Goal: Task Accomplishment & Management: Use online tool/utility

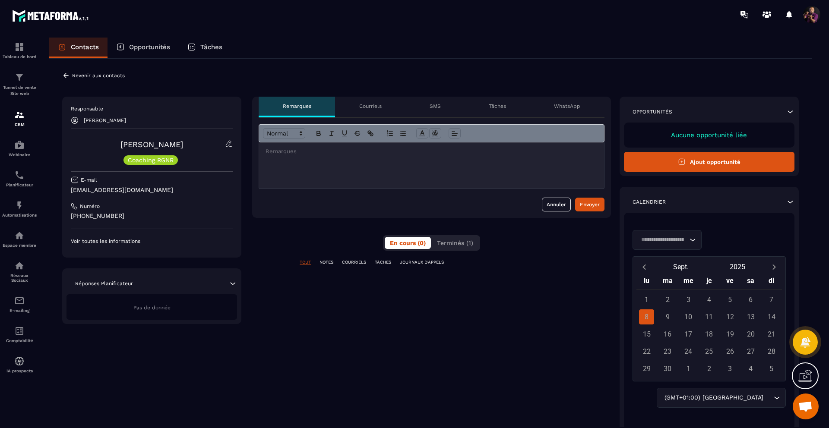
click at [94, 49] on p "Contacts" at bounding box center [85, 47] width 28 height 8
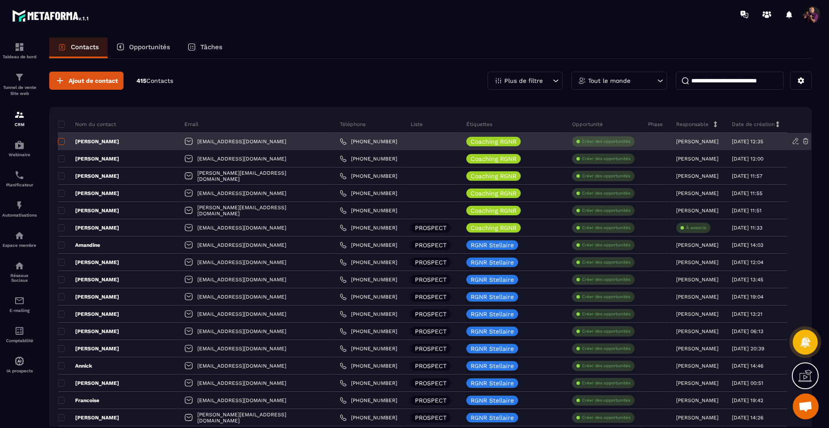
click at [63, 141] on span at bounding box center [61, 141] width 7 height 7
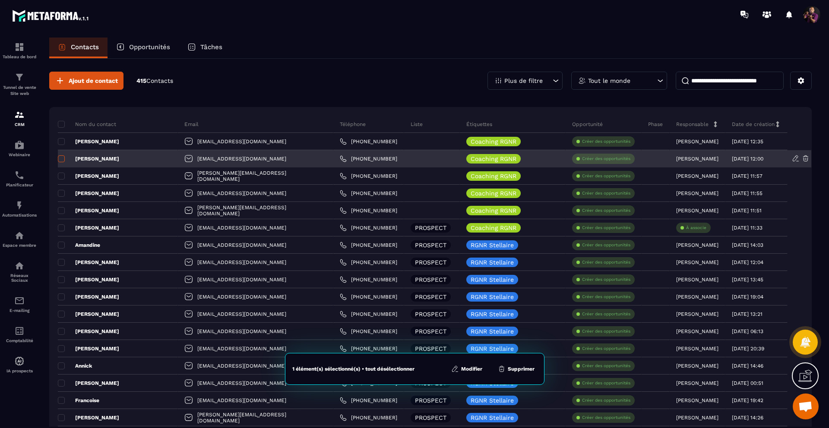
click at [60, 158] on span at bounding box center [61, 158] width 7 height 7
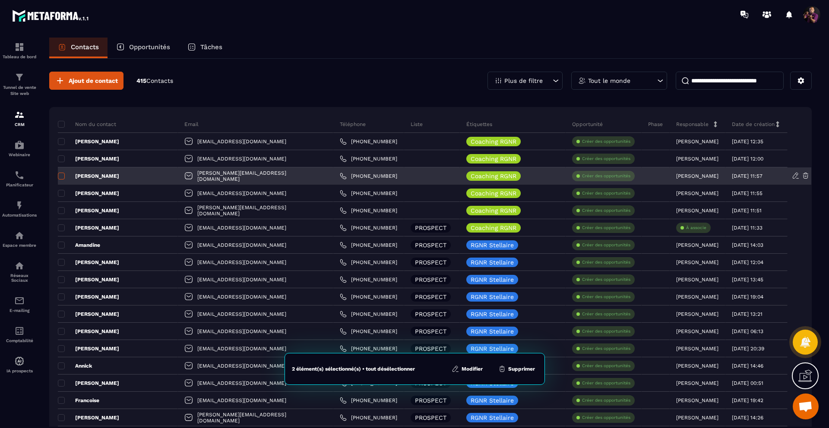
click at [61, 175] on span at bounding box center [61, 176] width 7 height 7
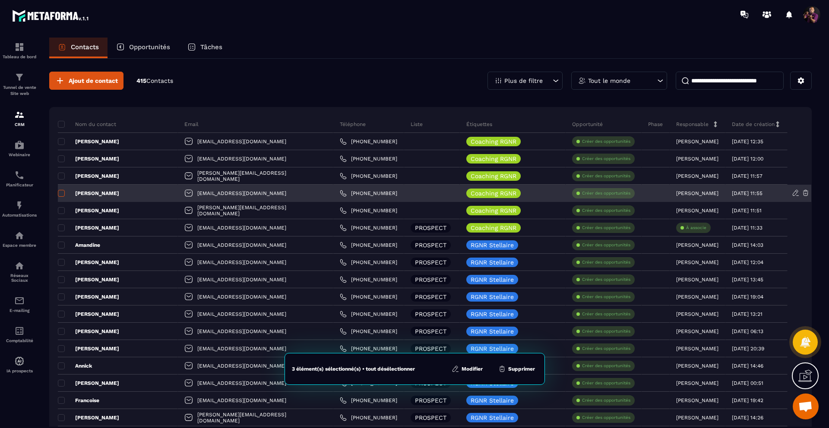
click at [62, 192] on span at bounding box center [61, 193] width 7 height 7
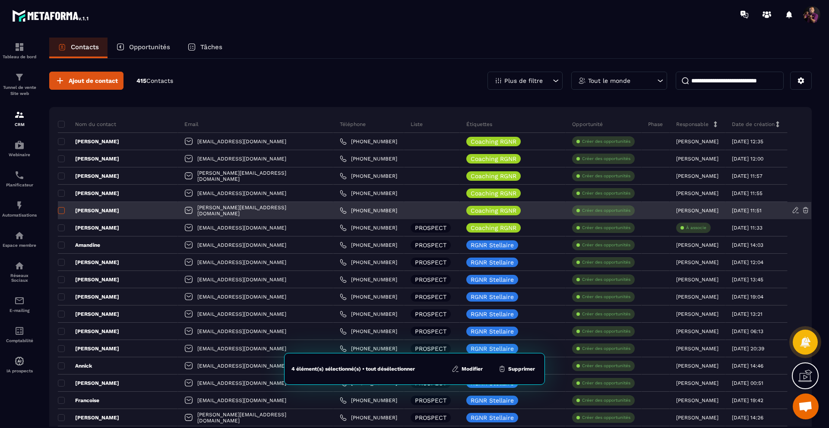
click at [60, 210] on span at bounding box center [61, 210] width 7 height 7
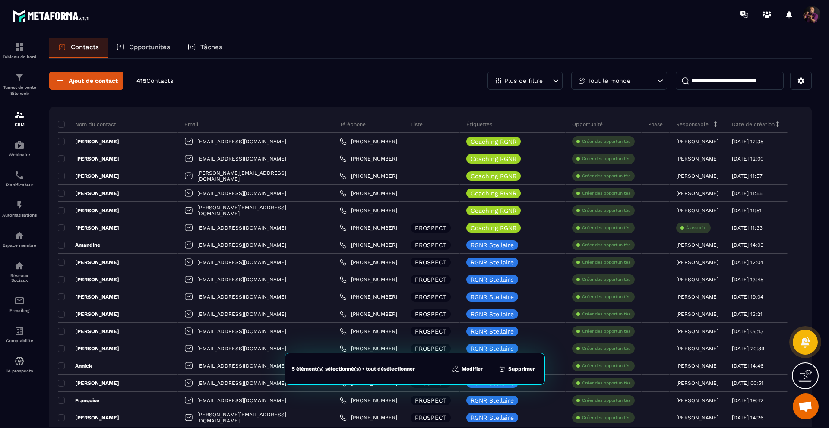
click at [471, 370] on button "Modifier" at bounding box center [467, 369] width 36 height 9
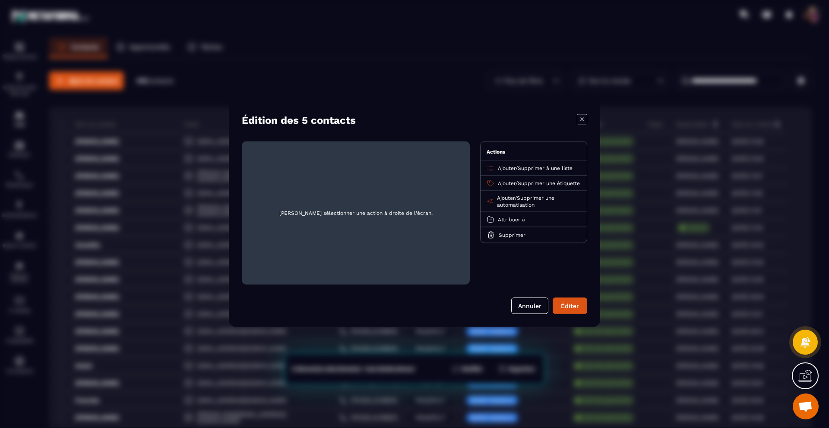
click at [506, 166] on span "Ajouter" at bounding box center [507, 168] width 18 height 6
click at [510, 216] on p "PROSPECT" at bounding box center [534, 219] width 76 height 9
click at [518, 186] on span "Supprimer une étiquette" at bounding box center [549, 183] width 62 height 6
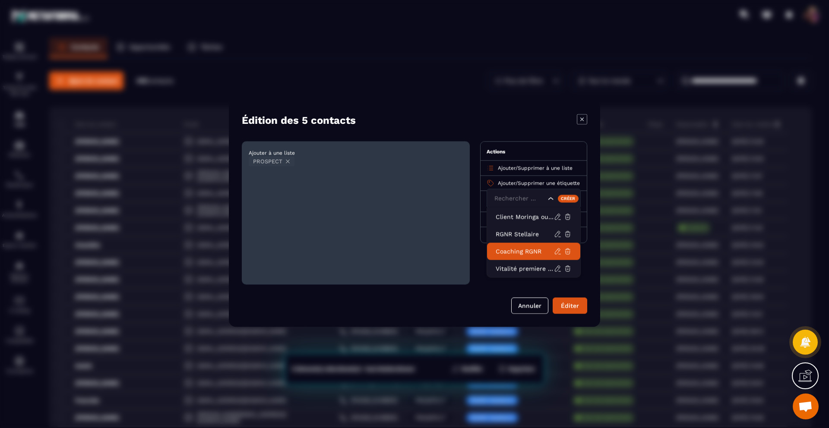
click at [499, 253] on p "Coaching RGNR" at bounding box center [525, 251] width 58 height 9
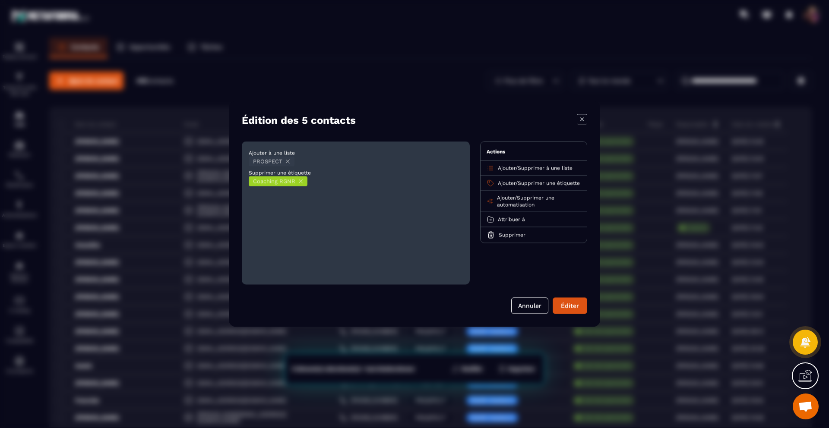
click at [302, 180] on icon "Modal window" at bounding box center [300, 181] width 3 height 3
click at [525, 223] on span "Attribuer à" at bounding box center [511, 220] width 27 height 6
click at [519, 258] on p "[PERSON_NAME]" at bounding box center [534, 253] width 76 height 9
click at [568, 304] on button "Éditer" at bounding box center [570, 306] width 35 height 16
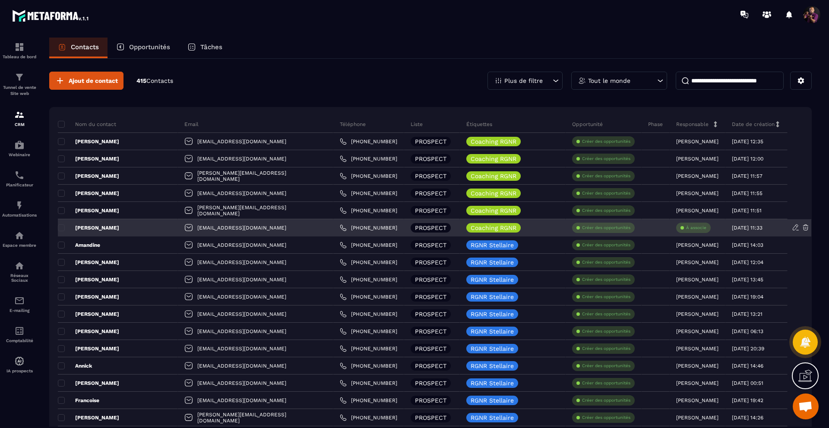
click at [702, 227] on div "À associe" at bounding box center [693, 228] width 35 height 10
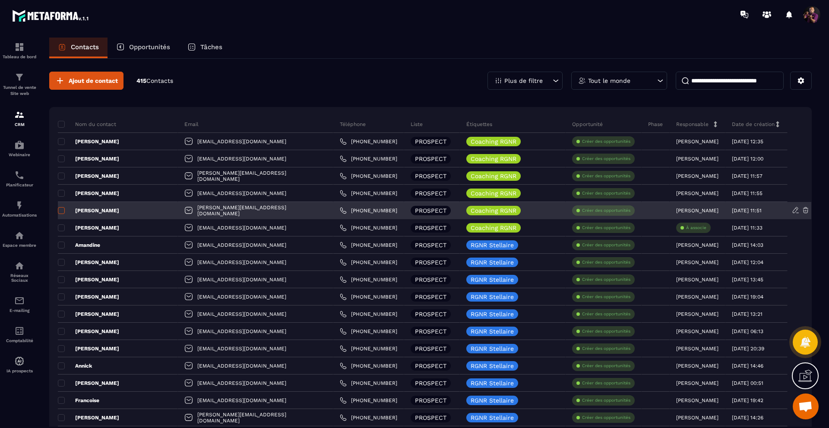
click at [63, 208] on span at bounding box center [61, 210] width 7 height 7
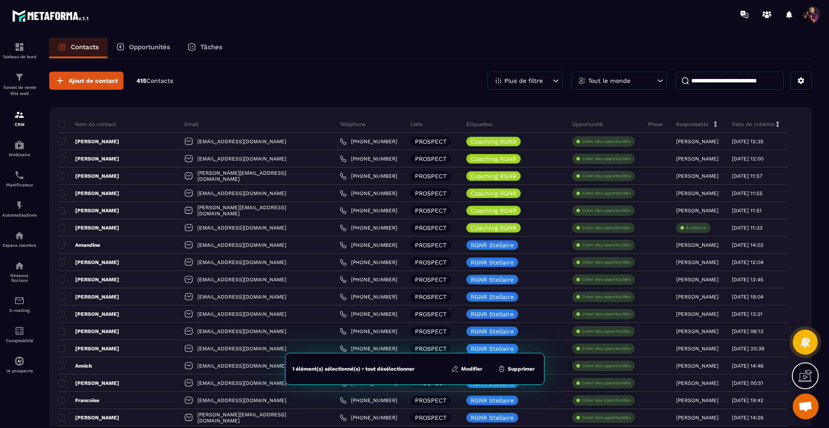
click at [468, 367] on button "Modifier" at bounding box center [467, 369] width 36 height 9
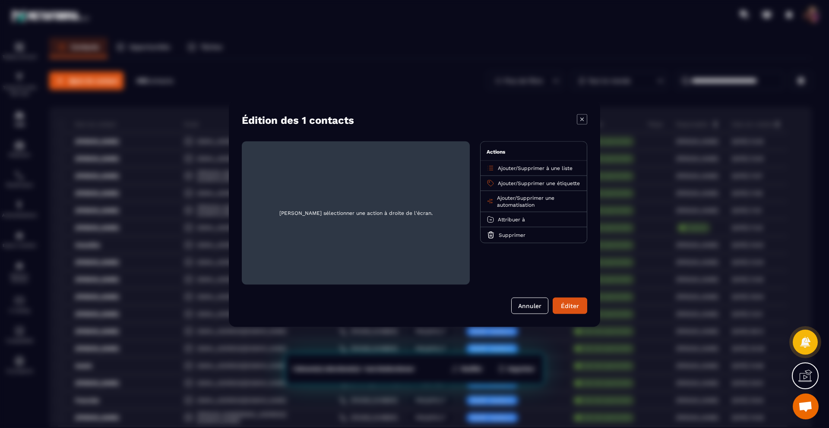
click at [499, 223] on span "Attribuer à" at bounding box center [511, 220] width 27 height 6
click at [563, 258] on p "[PERSON_NAME]" at bounding box center [534, 253] width 76 height 9
click at [571, 305] on button "Éditer" at bounding box center [570, 306] width 35 height 16
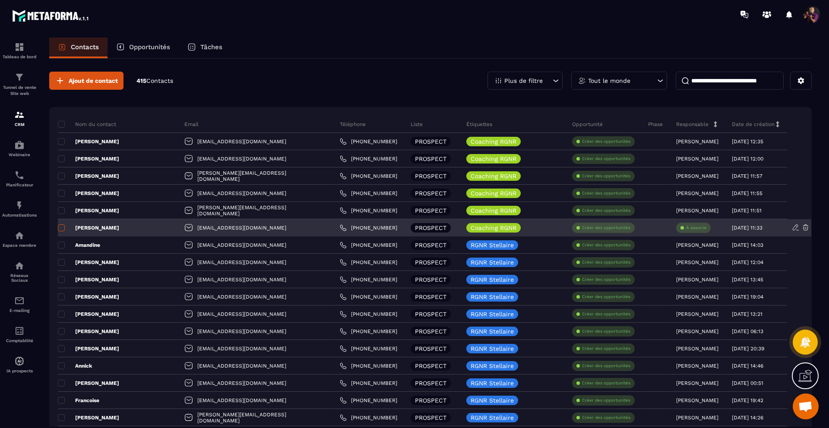
click at [63, 229] on span at bounding box center [61, 227] width 7 height 7
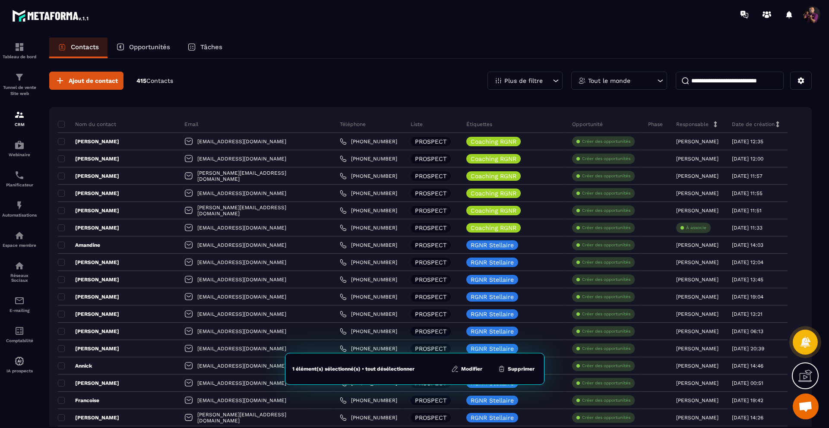
click at [458, 370] on icon at bounding box center [455, 369] width 8 height 8
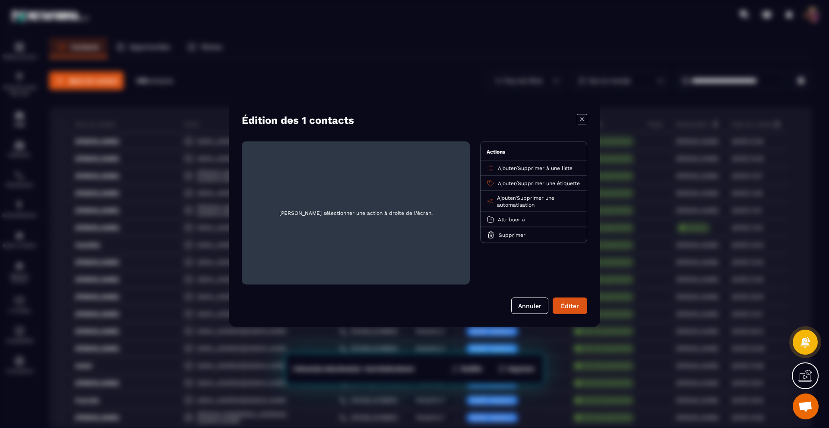
click at [510, 222] on span "Attribuer à" at bounding box center [511, 220] width 27 height 6
click at [513, 255] on li "[PERSON_NAME]" at bounding box center [533, 253] width 93 height 17
click at [576, 303] on button "Éditer" at bounding box center [570, 306] width 35 height 16
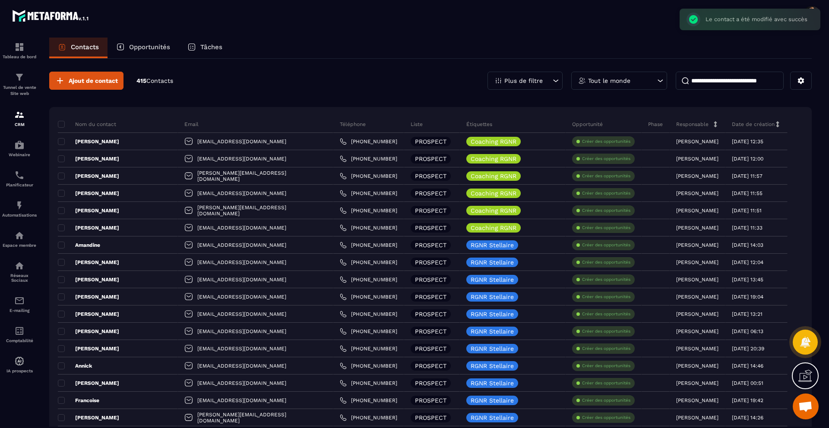
click at [433, 47] on div "Contacts Opportunités Tâches" at bounding box center [430, 48] width 762 height 21
click at [20, 306] on img at bounding box center [19, 301] width 10 height 10
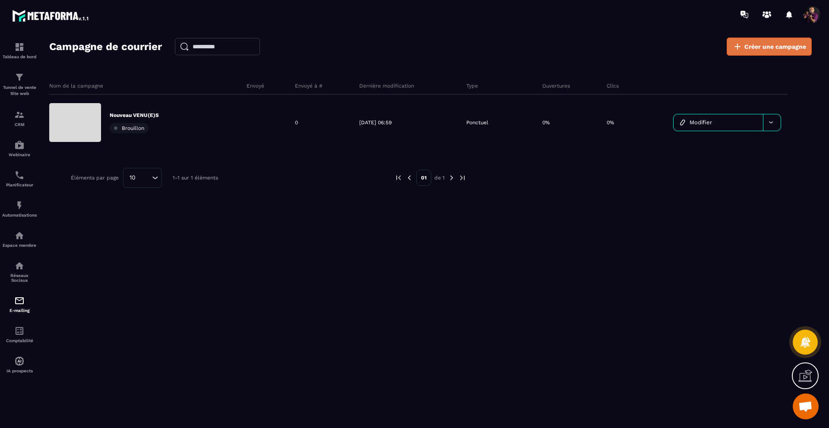
click at [753, 48] on span "Créer une campagne" at bounding box center [775, 46] width 62 height 9
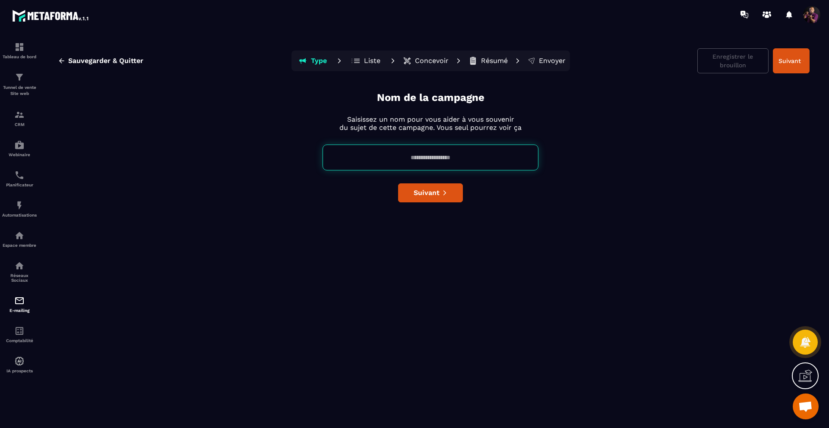
click at [455, 158] on input at bounding box center [430, 158] width 216 height 26
type input "**********"
click at [426, 192] on span "Suivant" at bounding box center [427, 193] width 26 height 9
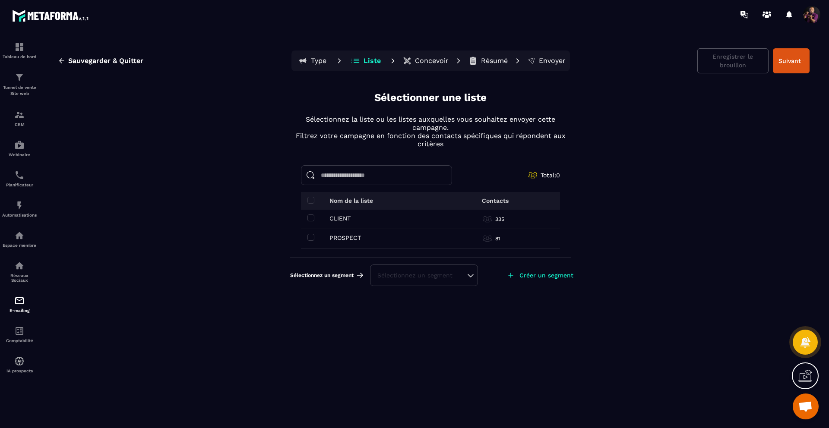
click at [468, 276] on div "Sélectionnez un segment" at bounding box center [423, 275] width 93 height 9
click at [537, 274] on p "Créer un segment" at bounding box center [546, 275] width 54 height 7
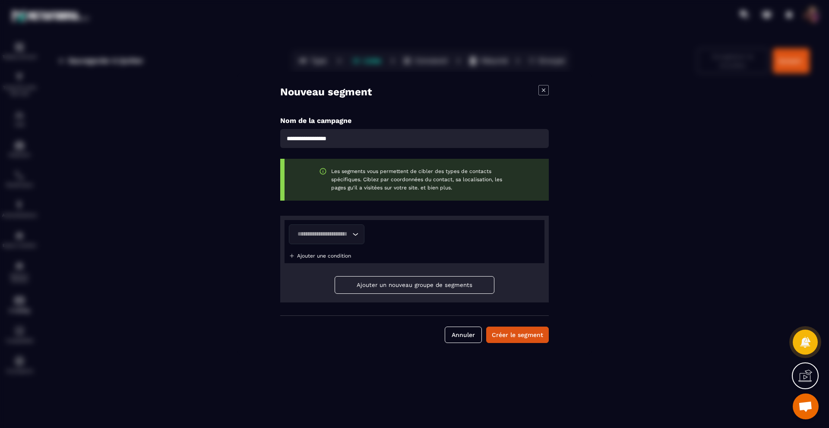
click at [354, 233] on icon "Search for option" at bounding box center [355, 234] width 9 height 9
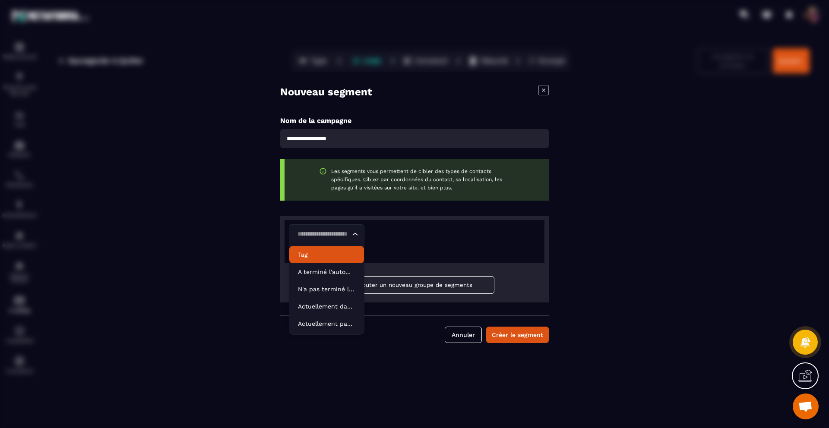
click at [342, 250] on p "Tag" at bounding box center [326, 254] width 57 height 9
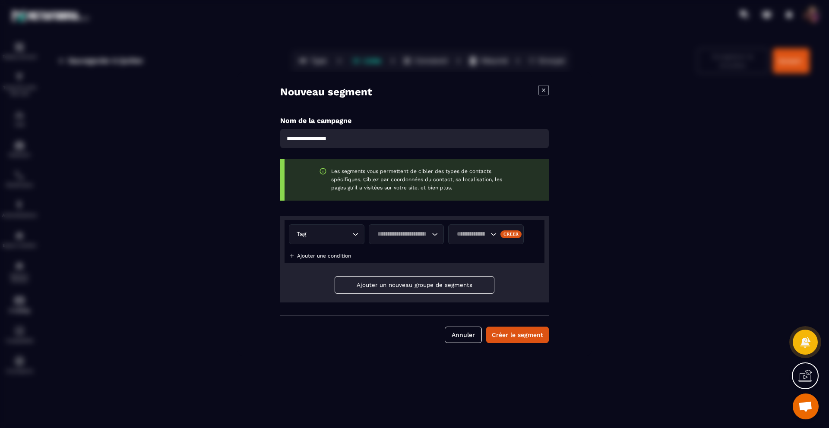
click at [430, 234] on icon "Search for option" at bounding box center [434, 234] width 9 height 9
click at [415, 255] on p "Contient" at bounding box center [406, 254] width 57 height 9
click at [356, 233] on icon "Search for option" at bounding box center [355, 234] width 9 height 9
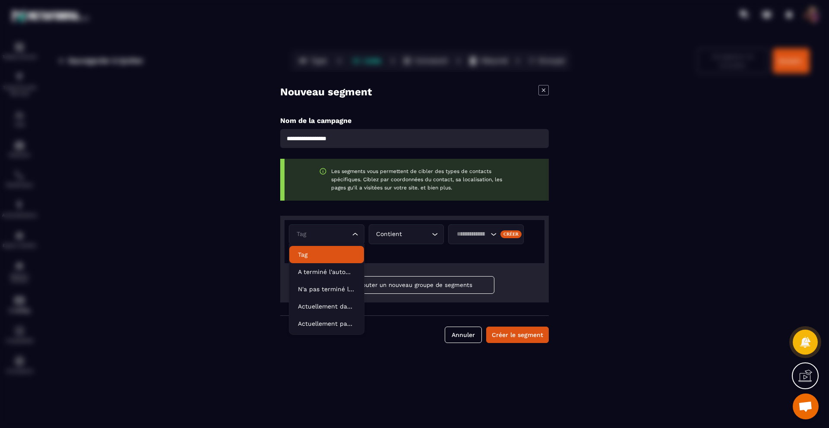
click at [336, 253] on p "Tag" at bounding box center [326, 254] width 57 height 9
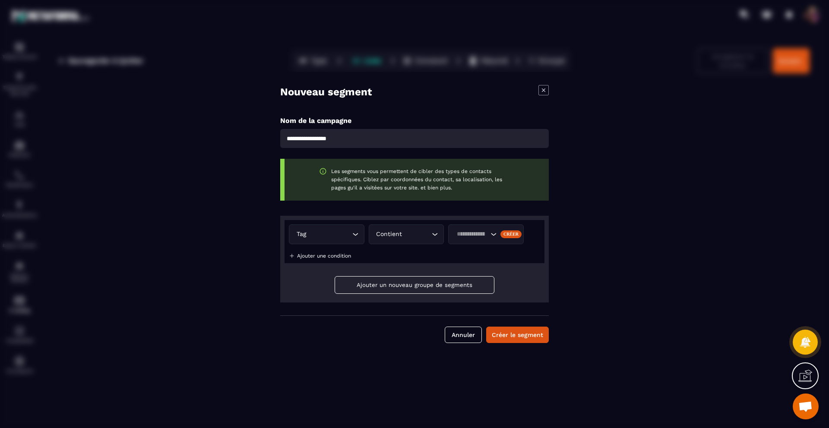
click at [492, 235] on icon "Search for option" at bounding box center [493, 234] width 9 height 9
click at [476, 292] on p "Coaching RGNR" at bounding box center [477, 289] width 40 height 9
click at [508, 335] on button "Créer le segment" at bounding box center [517, 335] width 63 height 16
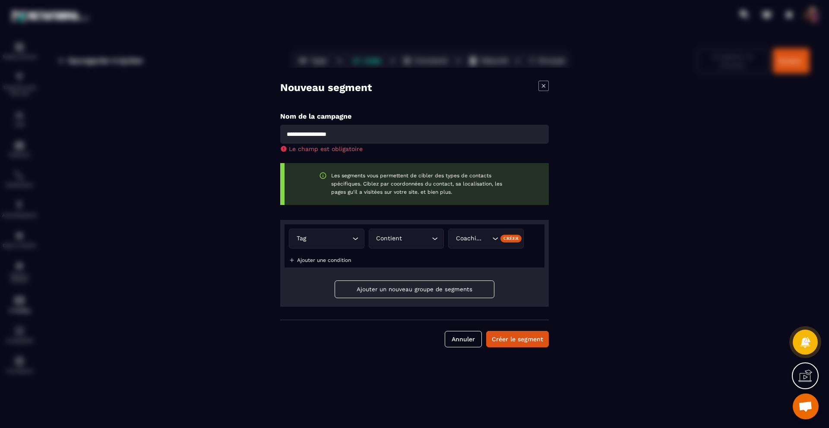
click at [349, 135] on input "Modal window" at bounding box center [414, 134] width 269 height 19
type input "*"
type input "**********"
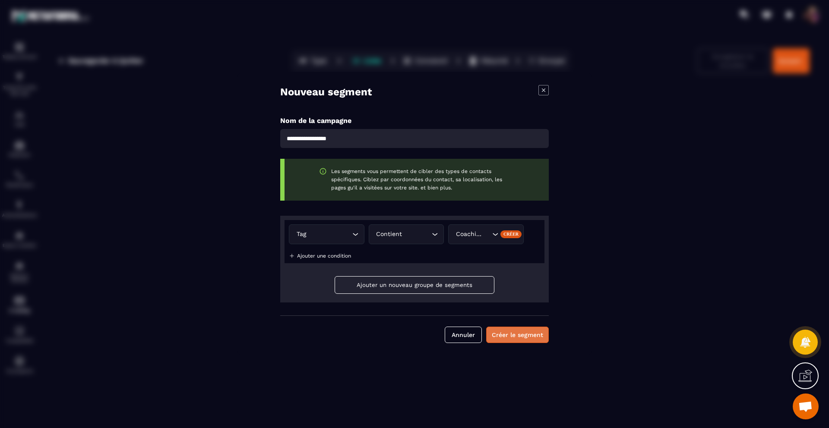
click at [516, 341] on button "Créer le segment" at bounding box center [517, 335] width 63 height 16
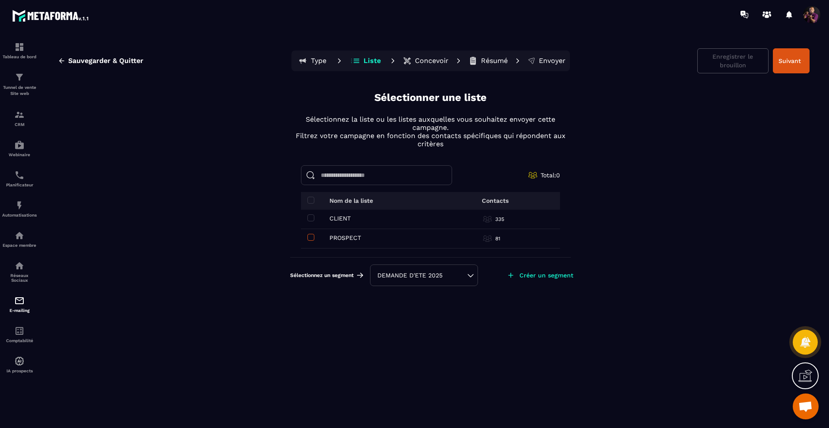
click at [310, 235] on span at bounding box center [310, 237] width 7 height 7
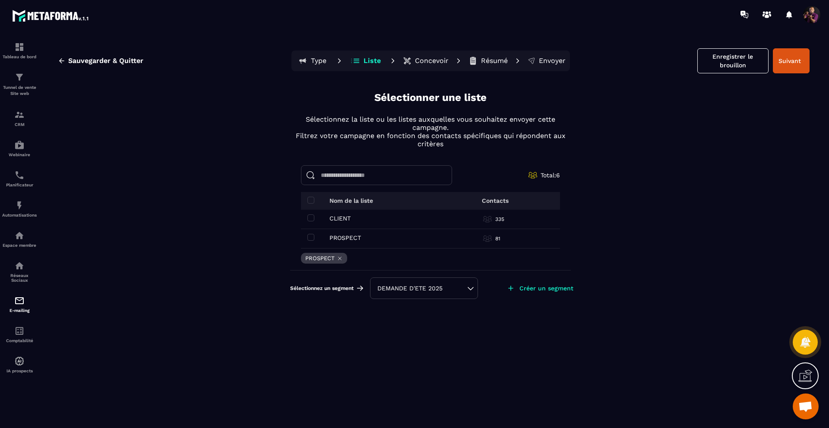
click at [424, 289] on div "DEMANDE D'ETE 2025" at bounding box center [423, 288] width 93 height 9
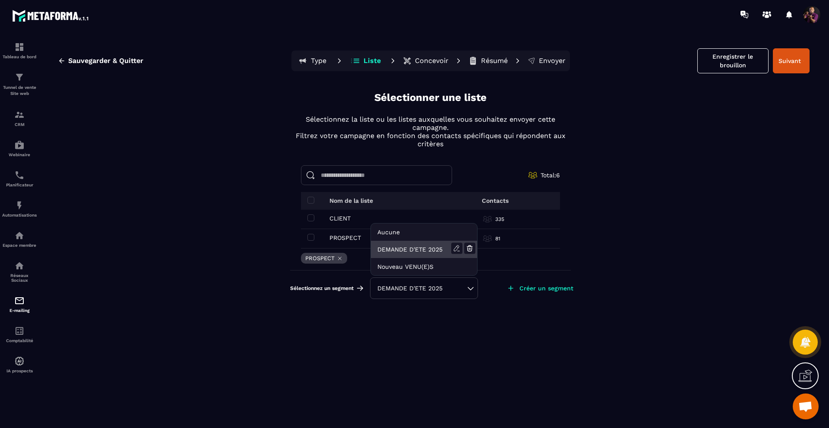
click at [410, 246] on li "DEMANDE D'ETE 2025" at bounding box center [424, 249] width 106 height 17
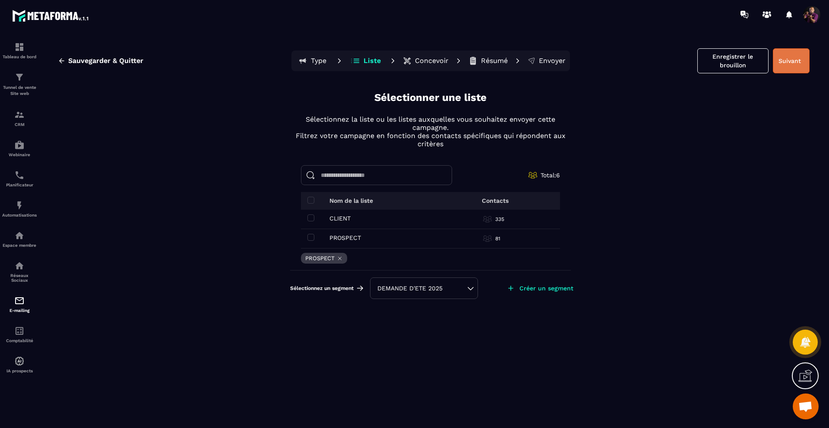
click at [791, 63] on button "Suivant" at bounding box center [791, 60] width 37 height 25
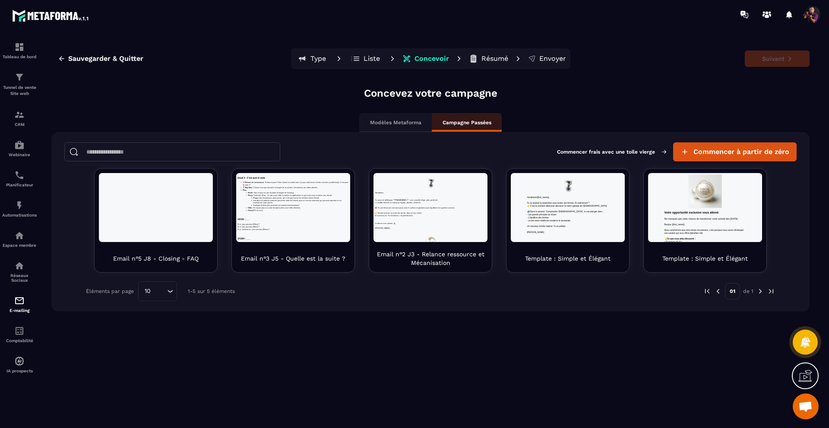
click at [388, 120] on p "Modèles Metaforma" at bounding box center [395, 122] width 51 height 7
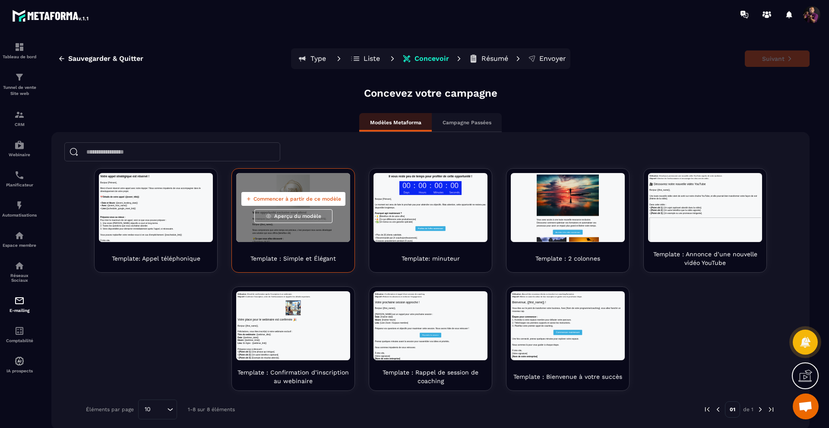
click at [288, 197] on span "Commencer à partir de ce modèle" at bounding box center [297, 199] width 88 height 7
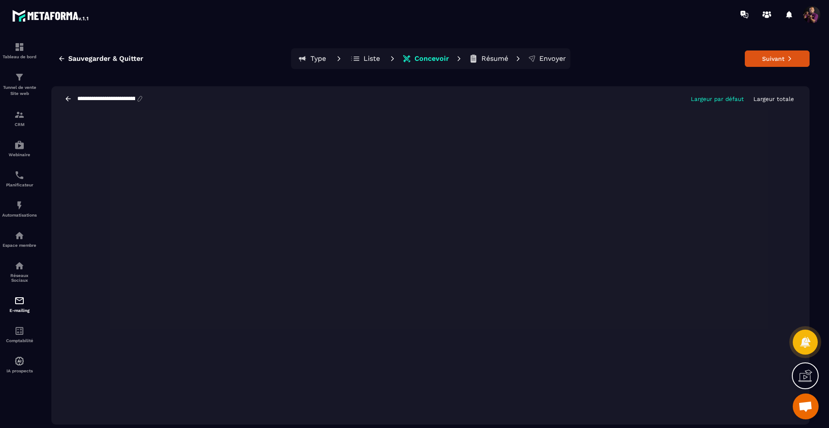
scroll to position [16, 0]
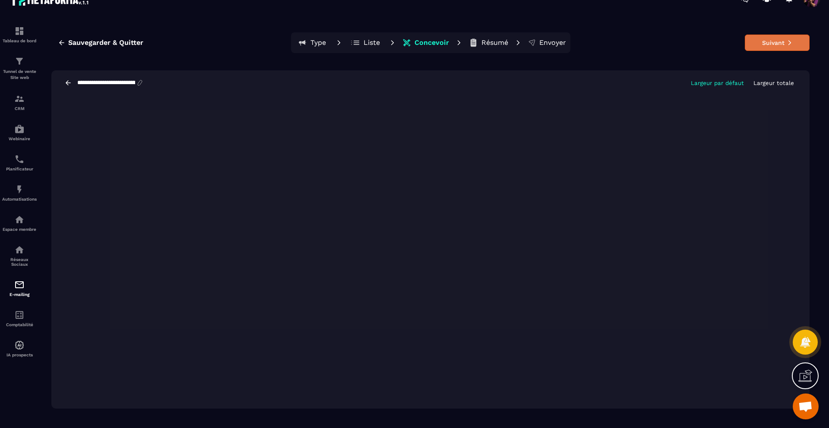
click at [773, 43] on button "Suivant" at bounding box center [777, 43] width 65 height 16
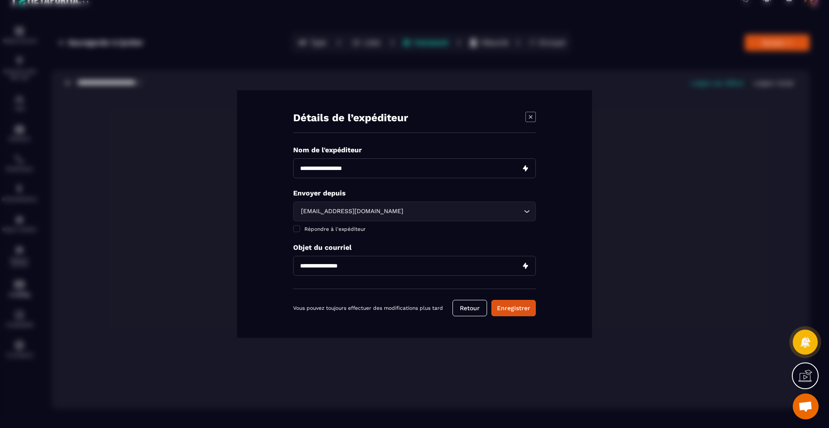
click at [488, 169] on input "Modal window" at bounding box center [414, 168] width 243 height 20
click at [360, 167] on input "Modal window" at bounding box center [414, 168] width 243 height 20
type input "**********"
click at [568, 207] on div "Détails de l’expéditeur Nom de l'expéditeur Envoyer depuis [EMAIL_ADDRESS][DOMA…" at bounding box center [414, 214] width 355 height 248
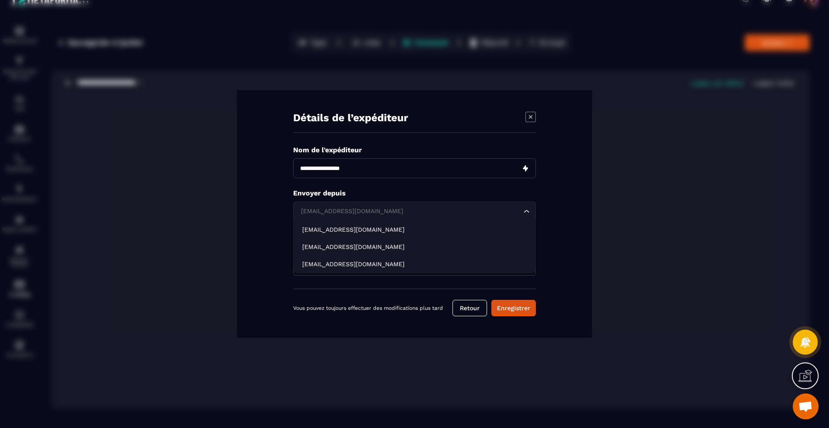
click at [526, 211] on icon "Search for option" at bounding box center [526, 211] width 9 height 9
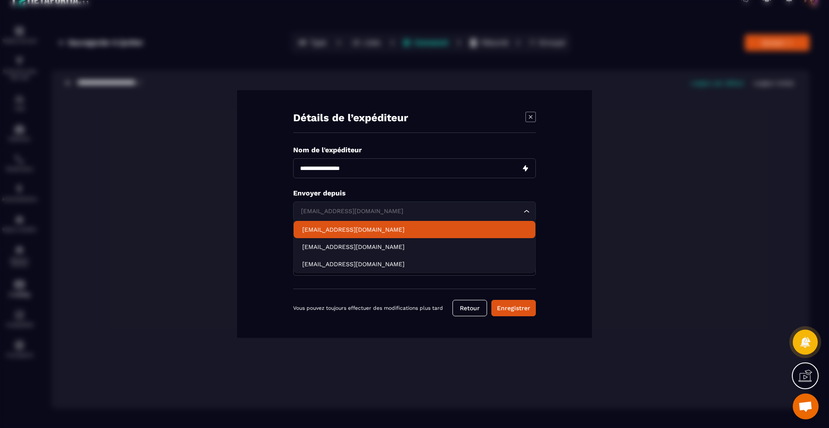
click at [433, 232] on p "[EMAIL_ADDRESS][DOMAIN_NAME]" at bounding box center [414, 229] width 224 height 9
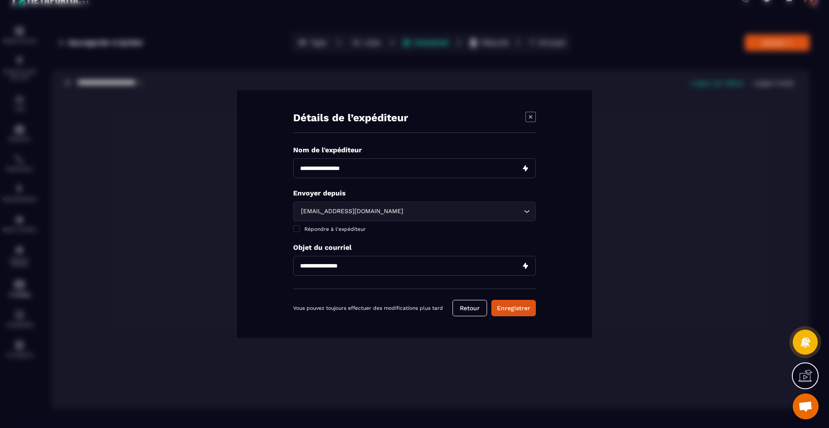
click at [526, 211] on icon "Search for option" at bounding box center [526, 211] width 9 height 9
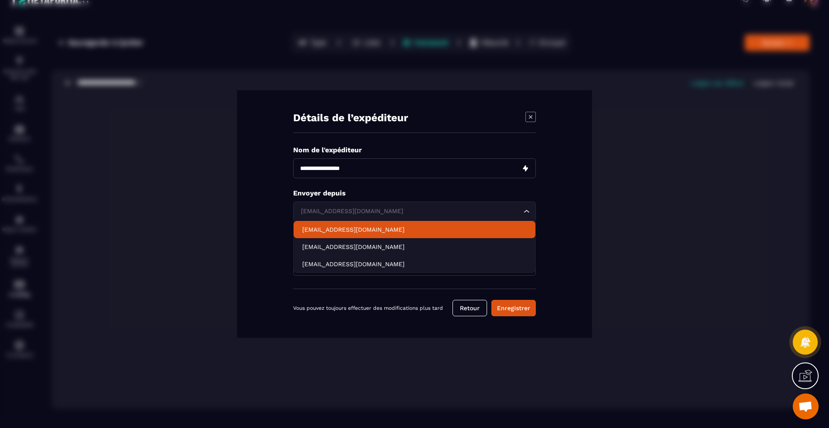
click at [461, 229] on p "[EMAIL_ADDRESS][DOMAIN_NAME]" at bounding box center [414, 229] width 224 height 9
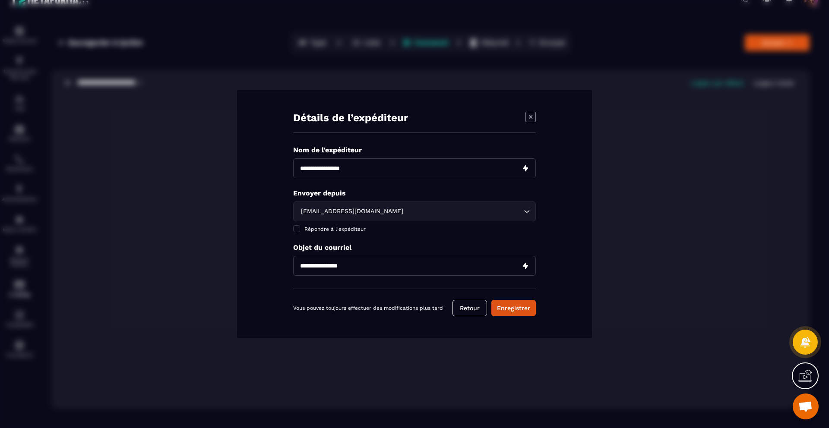
click at [380, 264] on input "Modal window" at bounding box center [414, 266] width 243 height 20
paste input "**********"
drag, startPoint x: 316, startPoint y: 267, endPoint x: 269, endPoint y: 265, distance: 47.1
click at [269, 265] on div "**********" at bounding box center [414, 214] width 355 height 248
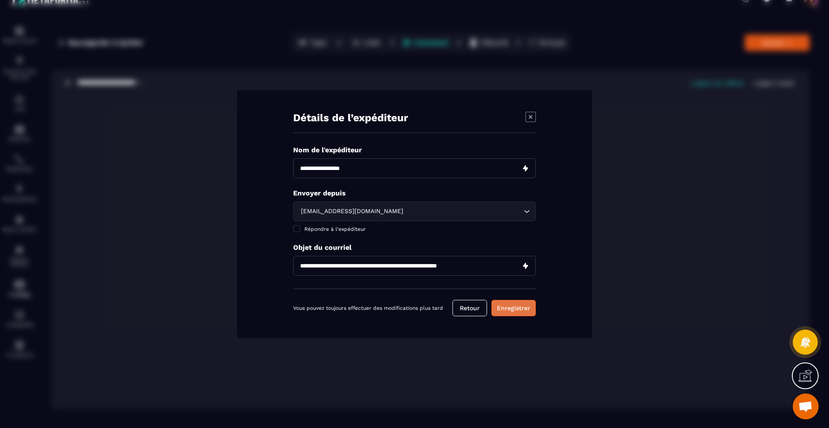
type input "**********"
click at [511, 306] on button "Enregistrer" at bounding box center [513, 308] width 44 height 16
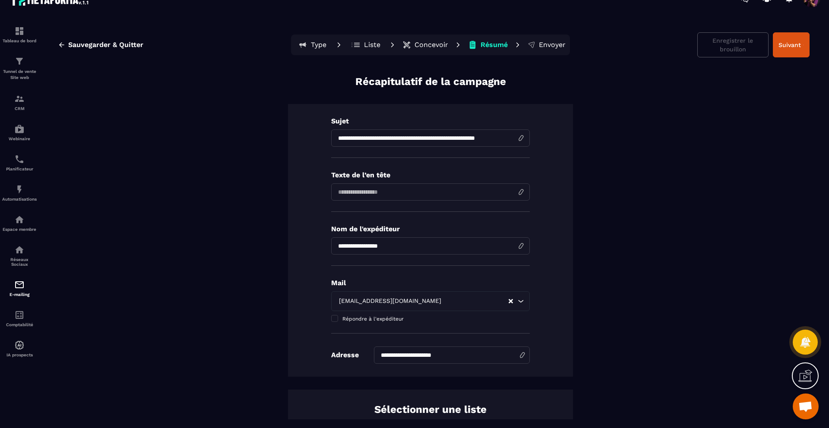
click at [520, 194] on input at bounding box center [430, 191] width 199 height 17
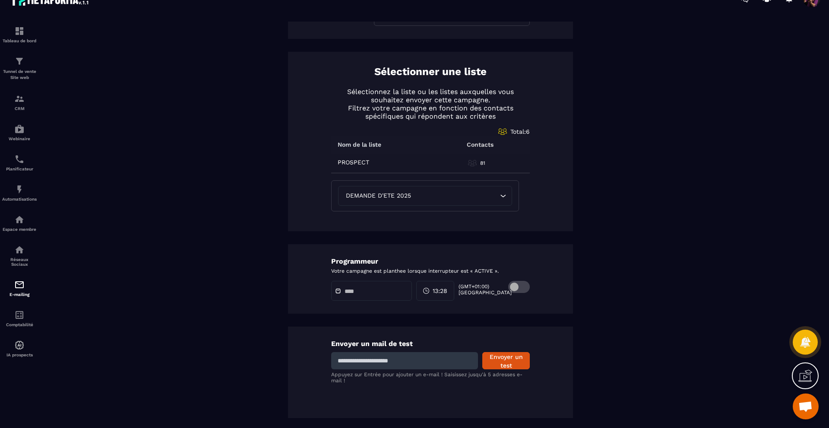
scroll to position [347, 0]
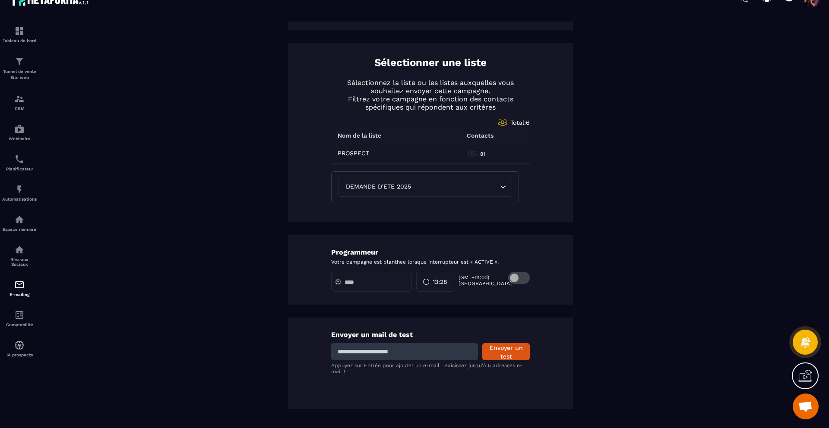
click at [403, 354] on input at bounding box center [404, 351] width 147 height 17
type input "**********"
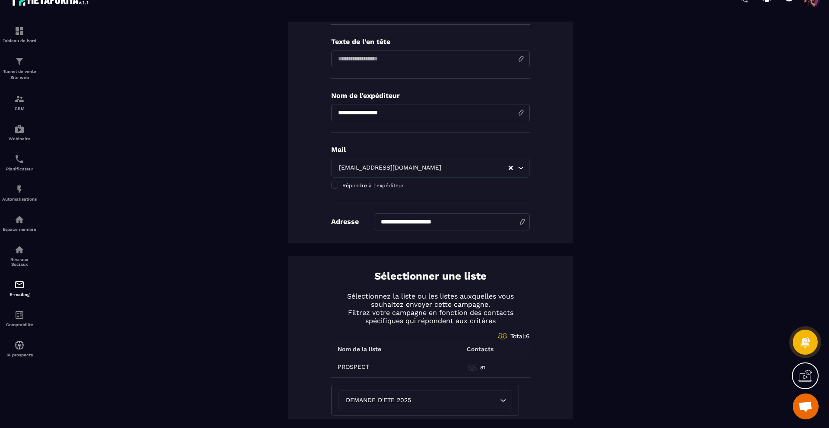
scroll to position [0, 0]
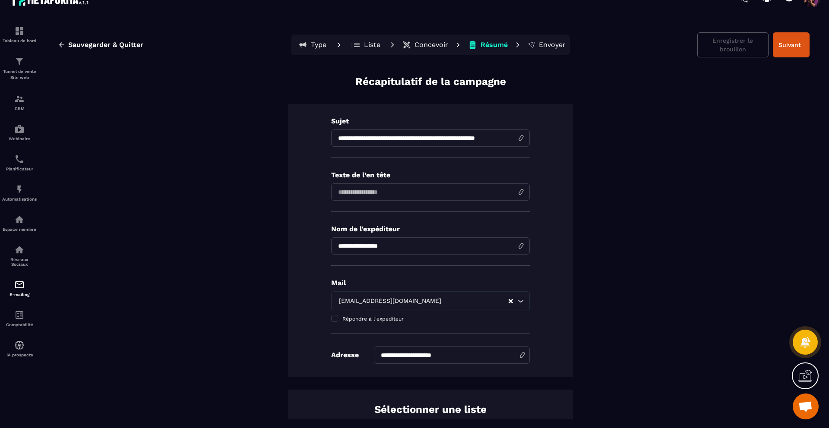
click at [385, 191] on input at bounding box center [430, 191] width 199 height 17
type input "*"
type input "**********"
click at [582, 229] on div "**********" at bounding box center [430, 416] width 758 height 682
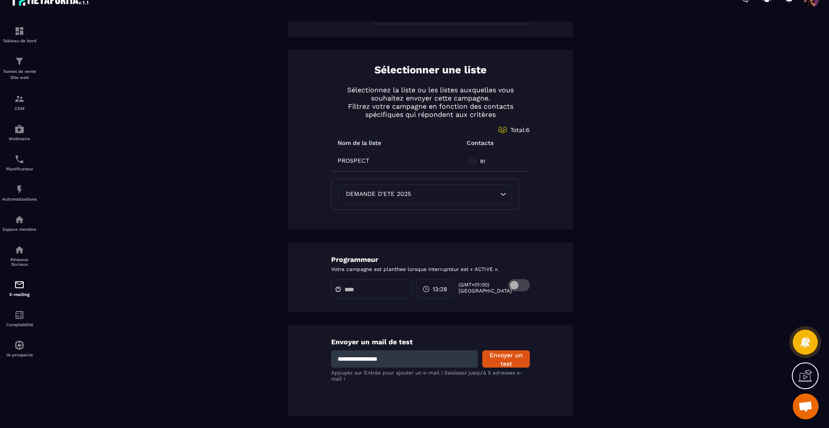
scroll to position [347, 0]
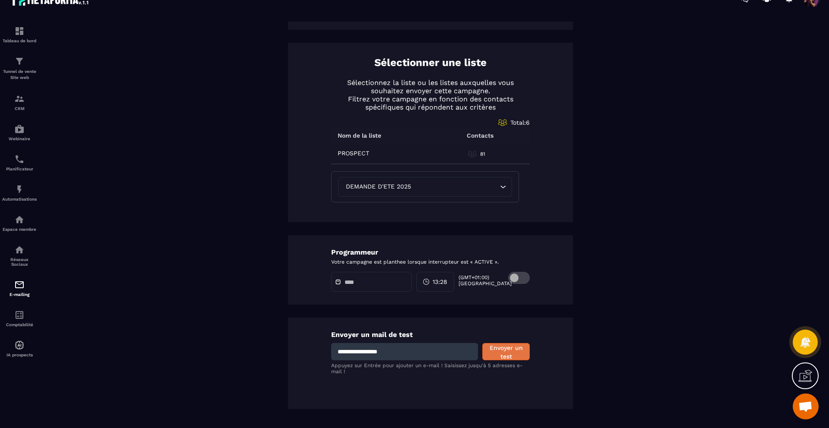
click at [496, 349] on button "Envoyer un test" at bounding box center [505, 351] width 47 height 17
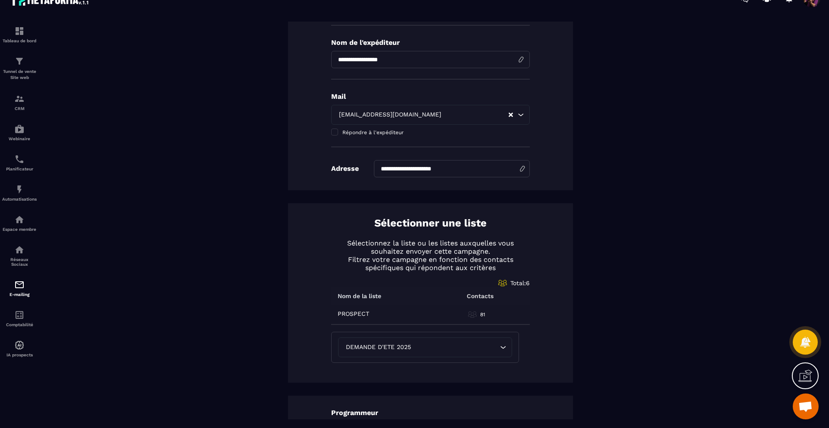
scroll to position [0, 0]
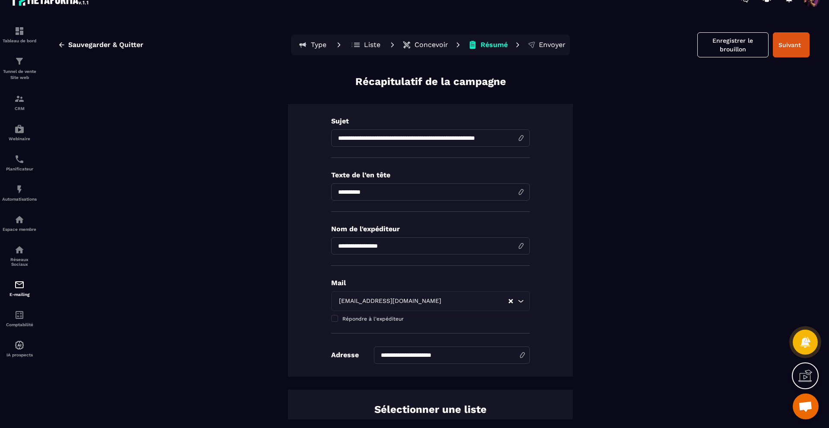
click at [420, 43] on p "Concevoir" at bounding box center [431, 45] width 34 height 9
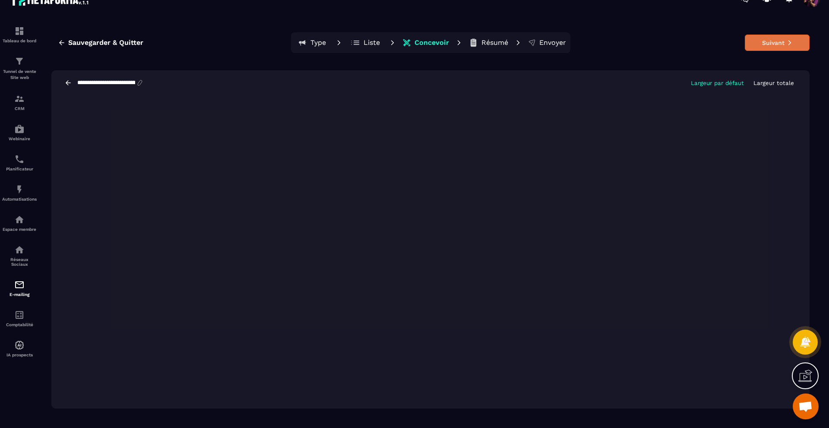
click at [778, 41] on button "Suivant" at bounding box center [777, 43] width 65 height 16
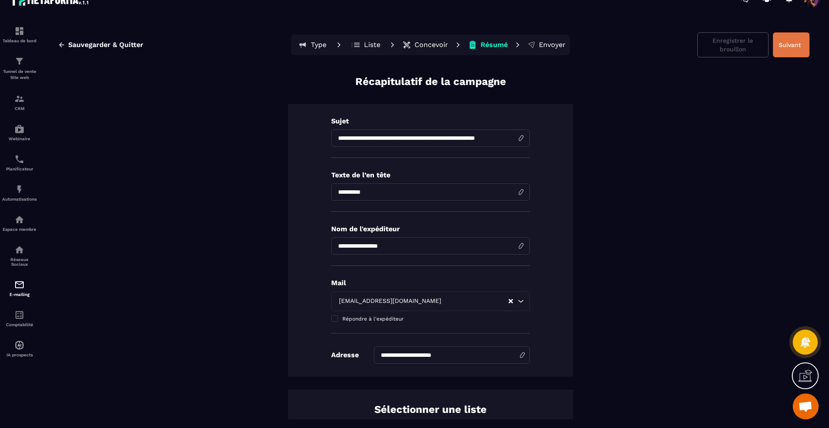
click at [782, 47] on button "Suivant" at bounding box center [791, 44] width 37 height 25
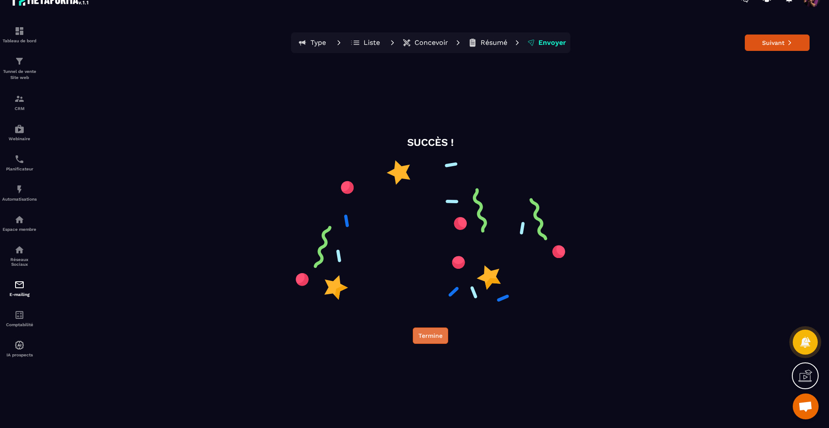
click at [432, 335] on button "Termine" at bounding box center [430, 336] width 35 height 16
